Goal: Find specific page/section: Find specific page/section

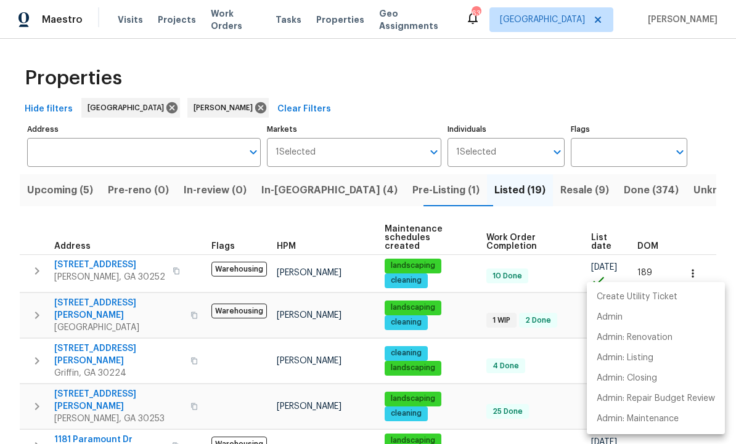
scroll to position [139, 0]
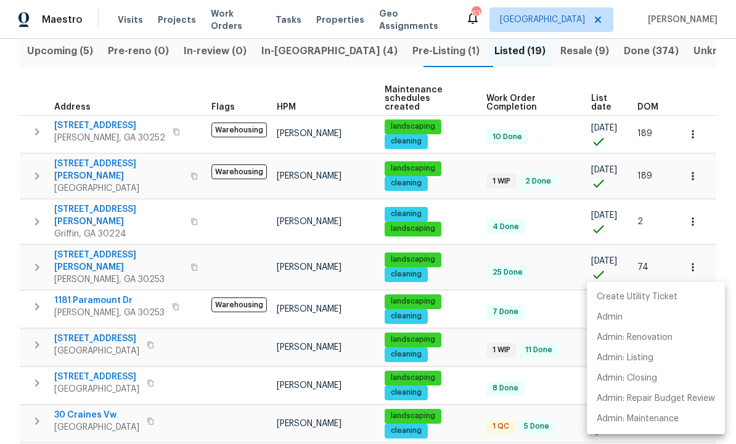
click at [470, 320] on div at bounding box center [368, 222] width 736 height 444
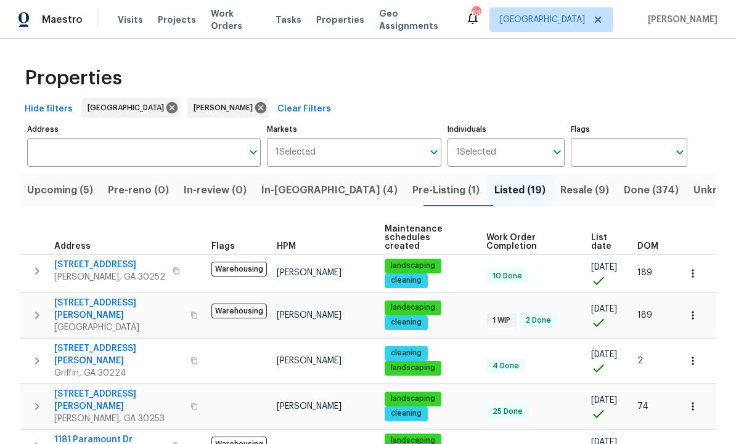
scroll to position [0, 0]
click at [624, 192] on span "Done (374)" at bounding box center [651, 190] width 55 height 17
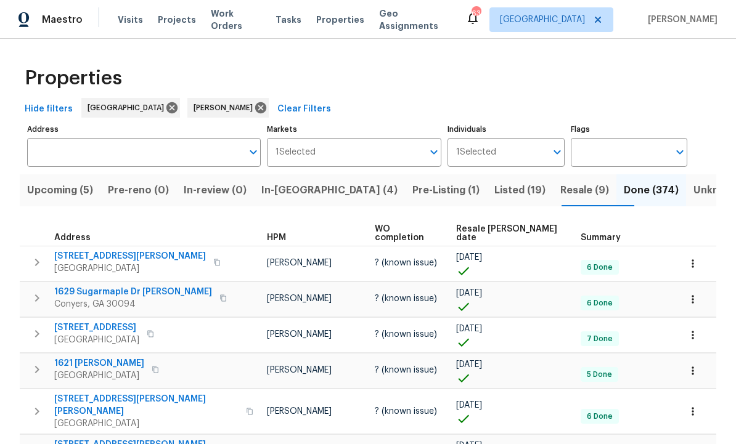
click at [482, 227] on span "Resale [PERSON_NAME] date" at bounding box center [508, 233] width 104 height 17
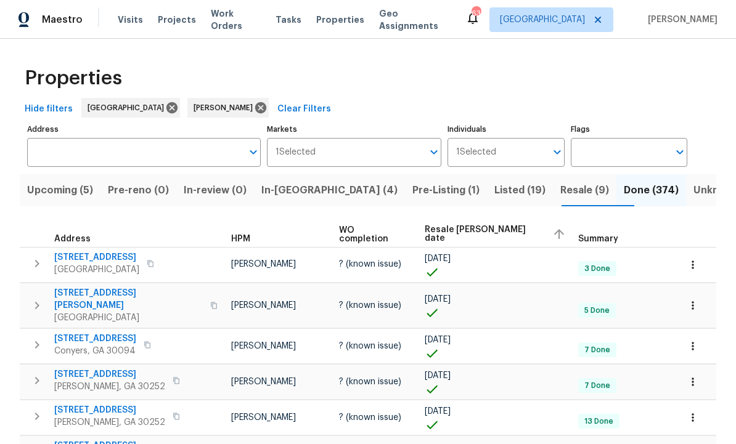
click at [477, 236] on span "Resale [PERSON_NAME] date" at bounding box center [484, 234] width 118 height 17
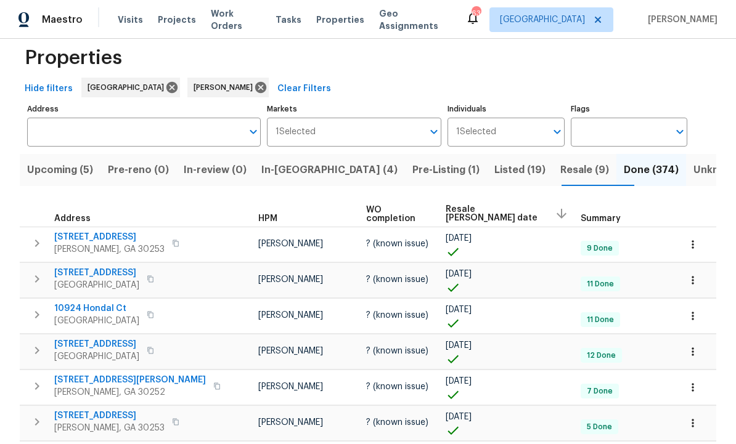
scroll to position [25, 0]
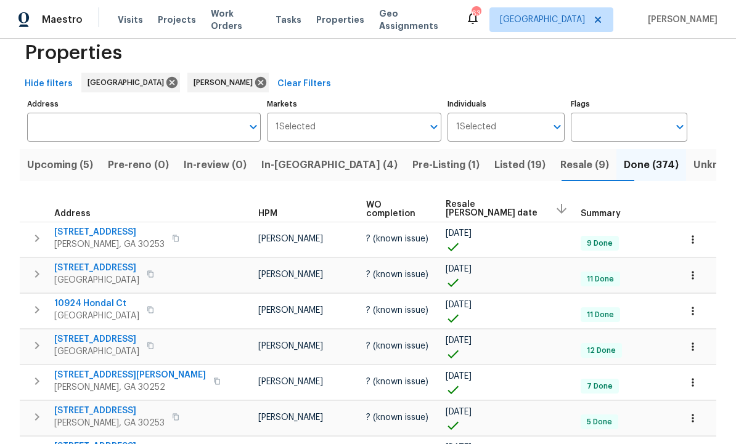
click at [89, 308] on span "10924 Hondal Ct" at bounding box center [96, 304] width 85 height 12
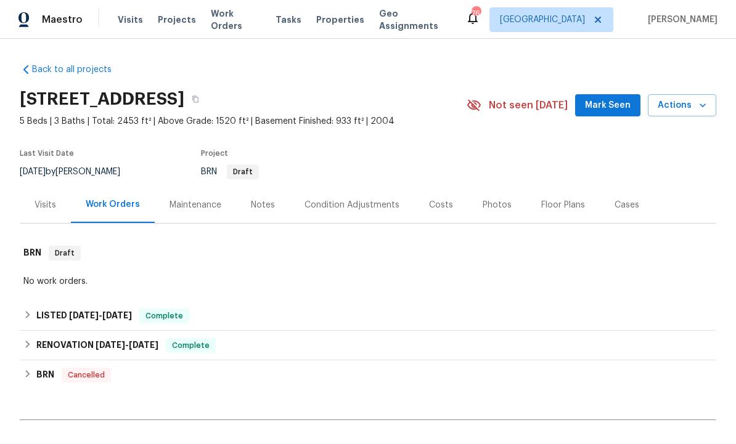
click at [617, 107] on span "Mark Seen" at bounding box center [608, 105] width 46 height 15
